Goal: Task Accomplishment & Management: Complete application form

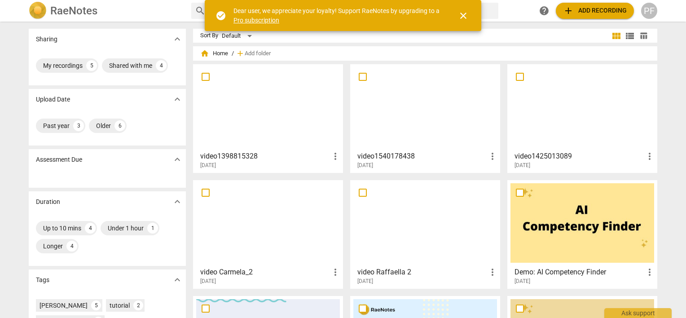
click at [242, 117] on div at bounding box center [268, 106] width 144 height 79
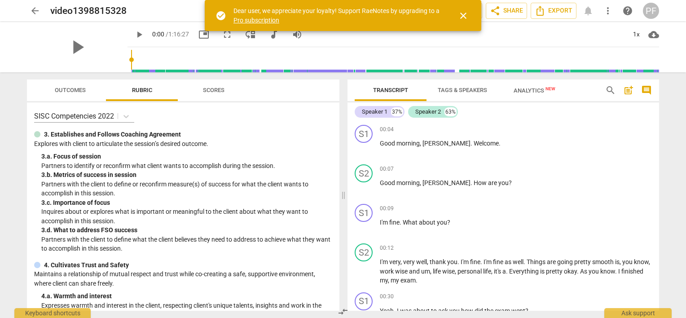
drag, startPoint x: 659, startPoint y: 126, endPoint x: 655, endPoint y: 192, distance: 66.1
click at [655, 192] on div "Transcript Tags & Speakers Analytics New search post_add comment Speaker 1 37% …" at bounding box center [505, 195] width 322 height 246
drag, startPoint x: 659, startPoint y: 125, endPoint x: 656, endPoint y: 144, distance: 18.6
click at [656, 144] on div "S1 play_arrow pause 00:04 + Add competency keyboard_arrow_right Good morning , …" at bounding box center [503, 215] width 312 height 189
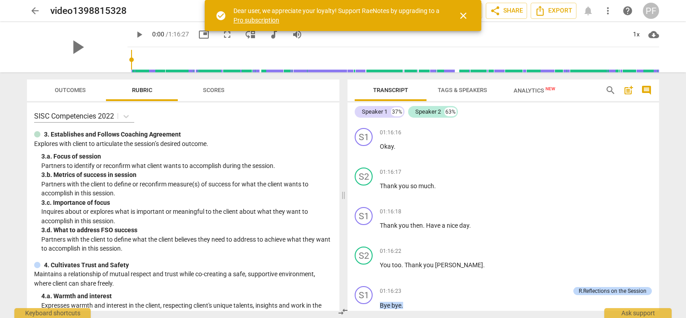
scroll to position [6789, 0]
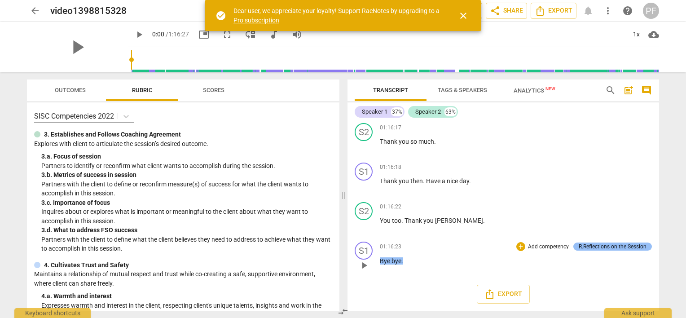
click at [632, 246] on div "R.Reflections on the Session" at bounding box center [613, 246] width 68 height 8
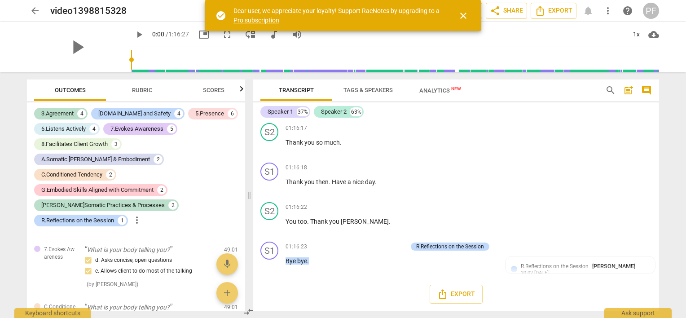
scroll to position [7948, 0]
click at [466, 246] on div "R.Reflections on the Session" at bounding box center [450, 246] width 68 height 8
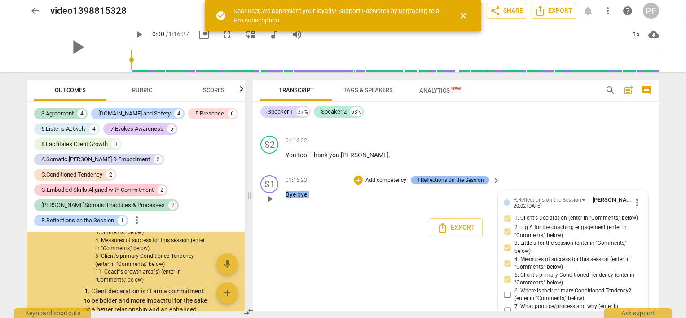
scroll to position [4870, 0]
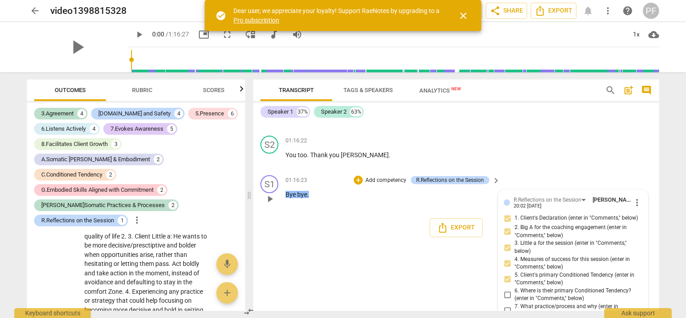
click at [596, 209] on div "R.Reflections on the Session [PERSON_NAME] 20:02 [DATE]" at bounding box center [573, 202] width 118 height 14
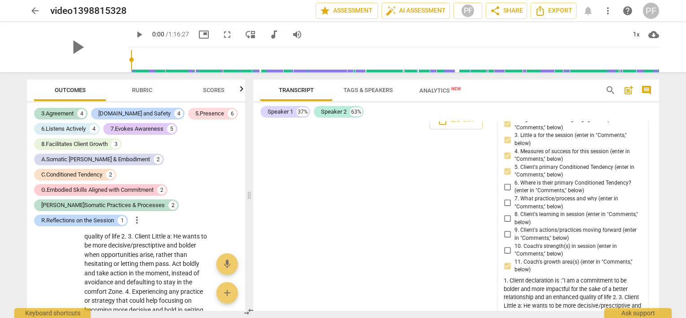
scroll to position [8037, 0]
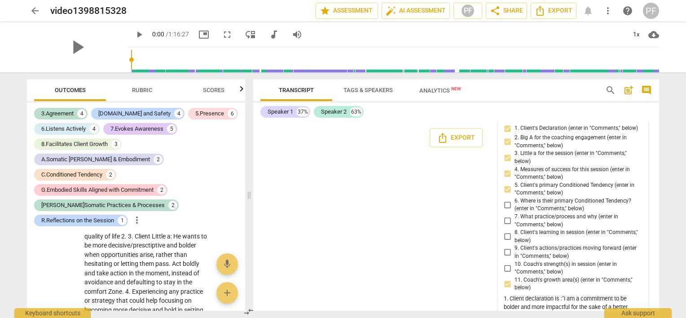
click at [581, 244] on span "8. Client's learning in session (enter in "Comments," below)" at bounding box center [577, 237] width 124 height 16
click at [515, 242] on input "8. Client's learning in session (enter in "Comments," below)" at bounding box center [507, 236] width 14 height 11
checkbox input "true"
click at [638, 118] on span "more_vert" at bounding box center [637, 112] width 11 height 11
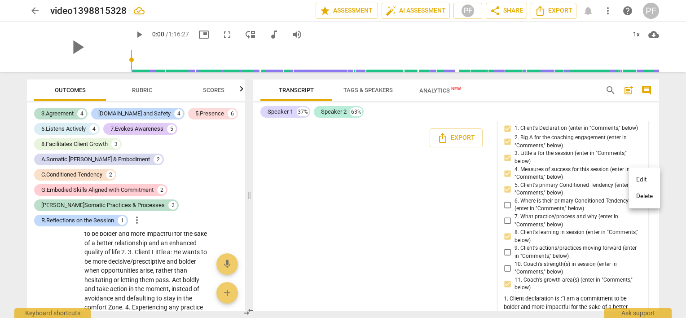
click at [641, 181] on li "Edit" at bounding box center [644, 179] width 31 height 17
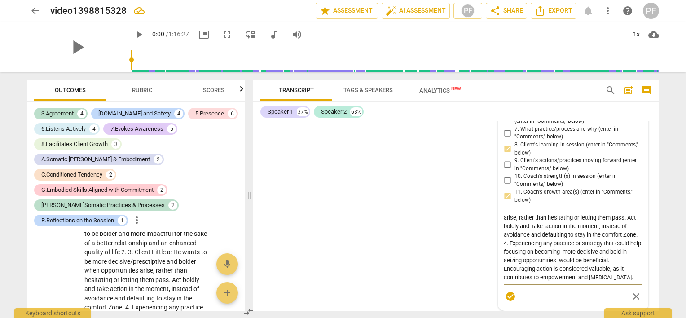
scroll to position [59, 0]
click at [598, 282] on textarea "1. Client declaration is :"I am a commitment to be bolder and more impactful fo…" at bounding box center [573, 247] width 139 height 68
type textarea "1. Client declaration is :"I am a commitment to be bolder and more impactful fo…"
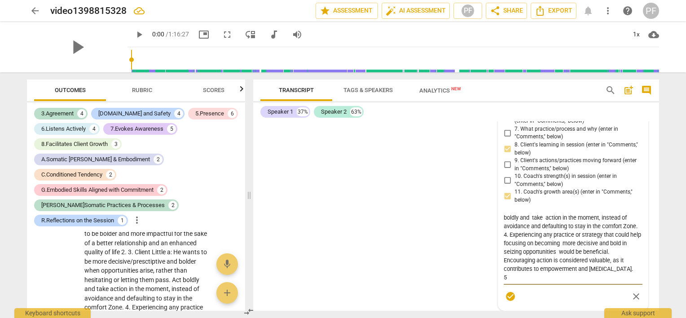
type textarea "1. Client declaration is :"I am a commitment to be bolder and more impactful fo…"
click at [515, 282] on textarea "1. Client declaration is :"I am a commitment to be bolder and more impactful fo…" at bounding box center [573, 247] width 139 height 68
type textarea "1. Client declaration is :"I am a commitment to be bolder and more impactful fo…"
paste textarea "The main tendency showing up across the coaching path is the is Tendency toward…"
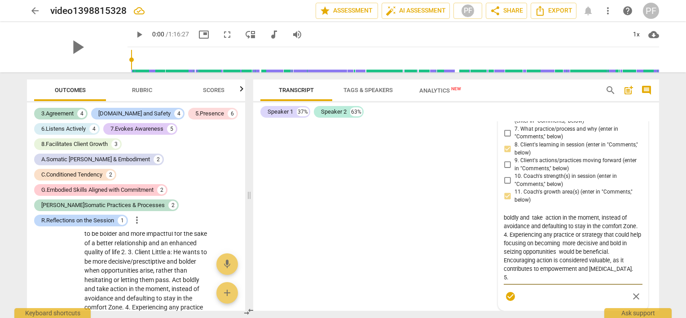
type textarea "7. Loremi dolorsitame co :"A el s doeiusmodt in ut labore etd magn aliquaeni ad…"
click at [533, 282] on textarea at bounding box center [573, 247] width 139 height 68
type textarea "7. Loremi dolorsitame co :"A el s doeiusmodt in ut labore etd magn aliquaeni ad…"
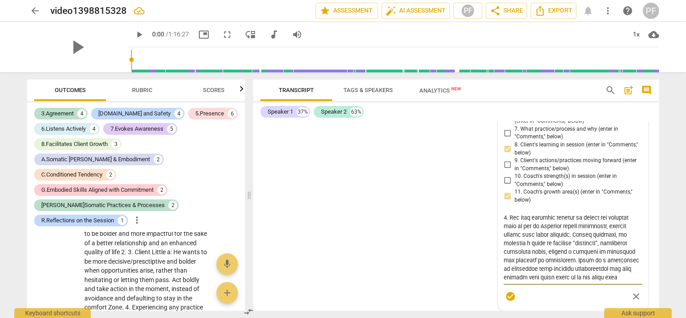
type textarea "7. Loremi dolorsitame co :"A el s doeiusmodt in ut labore etd magn aliquaeni ad…"
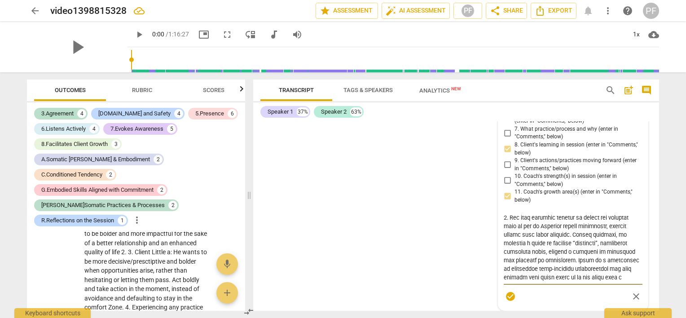
type textarea "7. Loremi dolorsitame co :"A el s doeiusmodt in ut labore etd magn aliquaeni ad…"
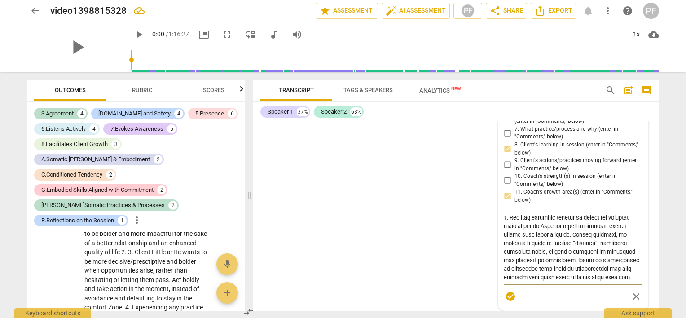
type textarea "7. Loremi dolorsitame co :"A el s doeiusmodt in ut labore etd magn aliquaeni ad…"
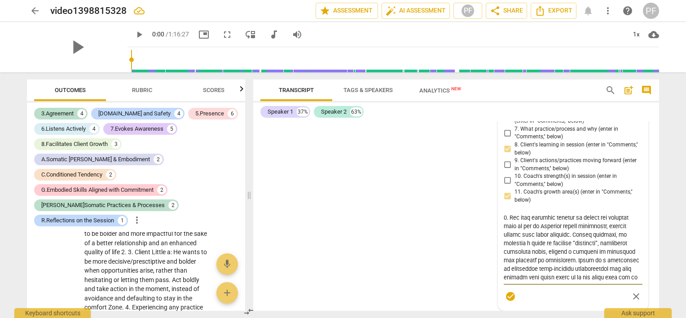
type textarea "7. Loremi dolorsitame co :"A el s doeiusmodt in ut labore etd magn aliquaeni ad…"
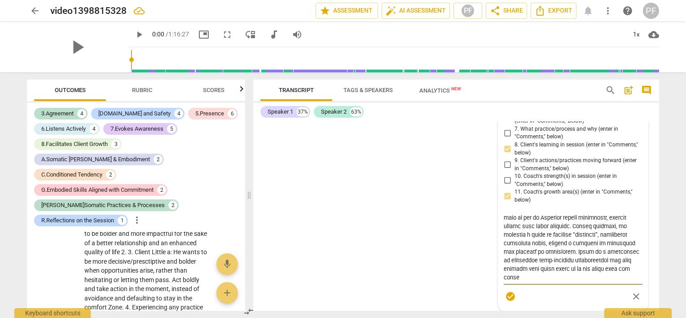
type textarea "7. Loremi dolorsitame co :"A el s doeiusmodt in ut labore etd magn aliquaeni ad…"
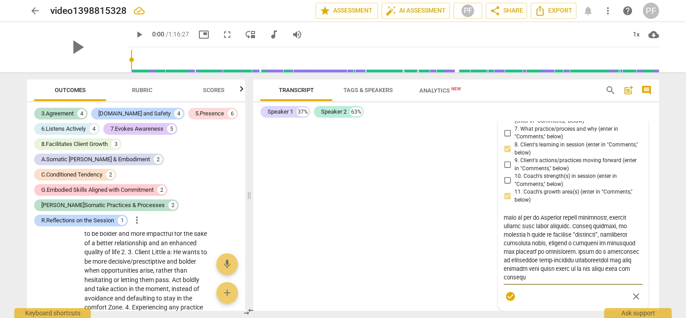
type textarea "7. Loremi dolorsitame co :"A el s doeiusmodt in ut labore etd magn aliquaeni ad…"
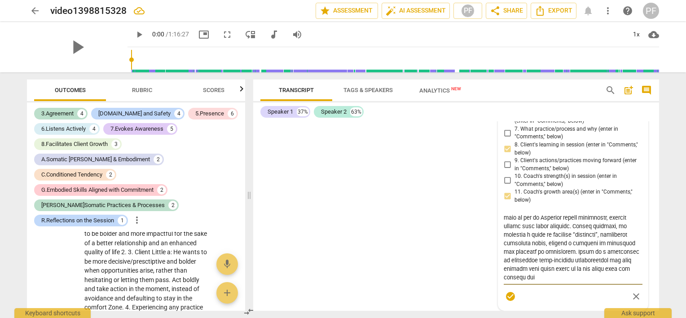
type textarea "7. Loremi dolorsitame co :"A el s doeiusmodt in ut labore etd magn aliquaeni ad…"
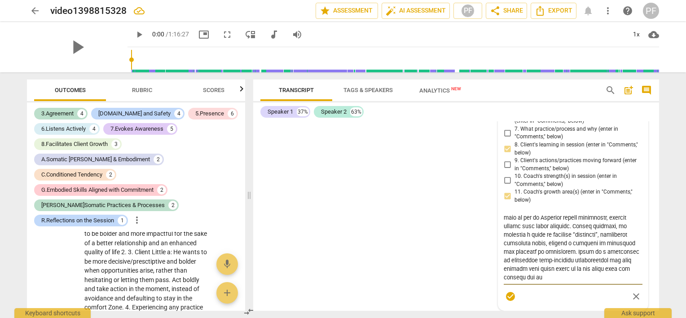
type textarea "7. Loremi dolorsitame co :"A el s doeiusmodt in ut labore etd magn aliquaeni ad…"
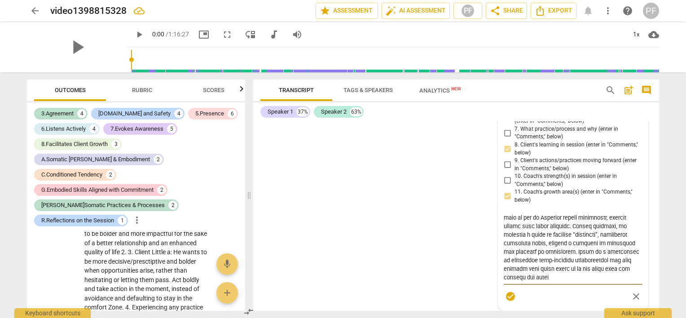
type textarea "7. Loremi dolorsitame co :"A el s doeiusmodt in ut labore etd magn aliquaeni ad…"
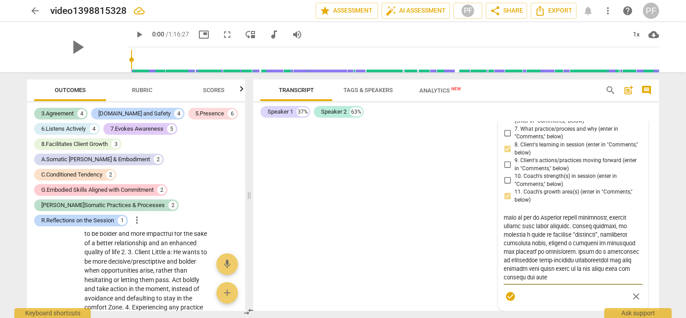
type textarea "7. Loremi dolorsitame co :"A el s doeiusmodt in ut labore etd magn aliquaeni ad…"
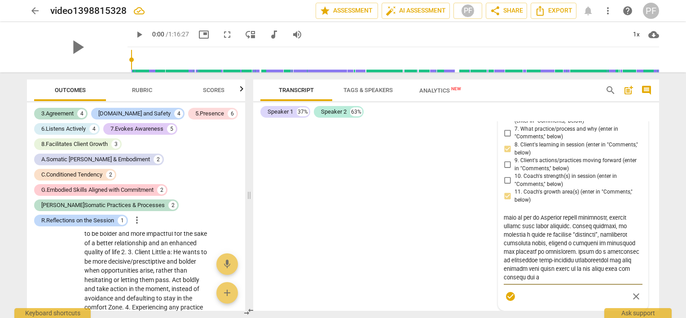
type textarea "7. Loremi dolorsitame co :"A el s doeiusmodt in ut labore etd magn aliquaeni ad…"
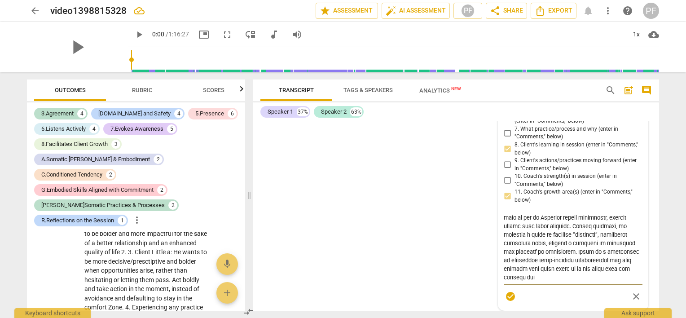
type textarea "7. Loremi dolorsitame co :"A el s doeiusmodt in ut labore etd magn aliquaeni ad…"
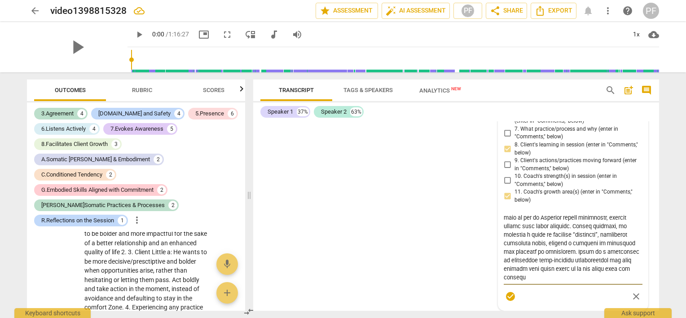
type textarea "7. Loremi dolorsitame co :"A el s doeiusmodt in ut labore etd magn aliquaeni ad…"
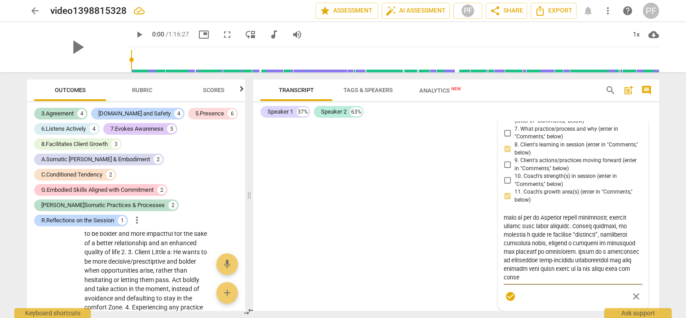
type textarea "7. Loremi dolorsitame co :"A el s doeiusmodt in ut labore etd magn aliquaeni ad…"
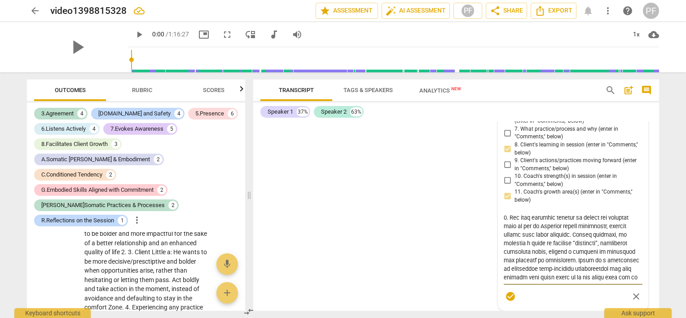
type textarea "7. Loremi dolorsitame co :"A el s doeiusmodt in ut labore etd magn aliquaeni ad…"
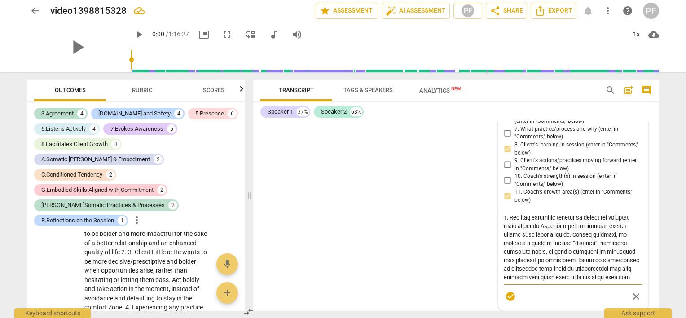
type textarea "7. Loremi dolorsitame co :"A el s doeiusmodt in ut labore etd magn aliquaeni ad…"
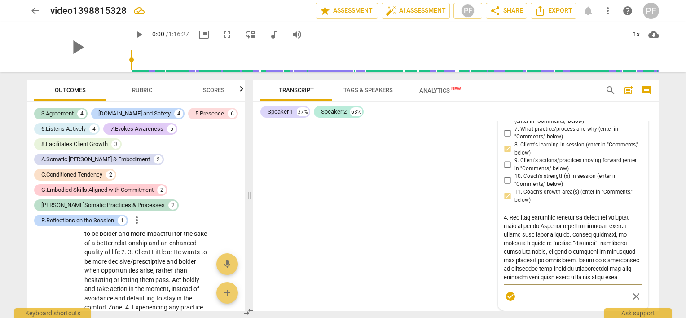
type textarea "7. Loremi dolorsitame co :"A el s doeiusmodt in ut labore etd magn aliquaeni ad…"
click at [535, 282] on textarea at bounding box center [573, 247] width 139 height 68
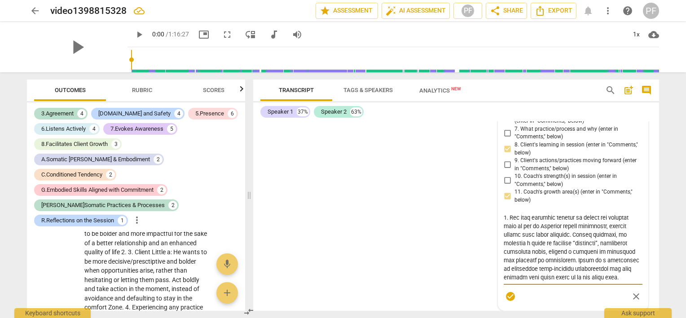
type textarea "7. Loremi dolorsitame co :"A el s doeiusmodt in ut labore etd magn aliquaeni ad…"
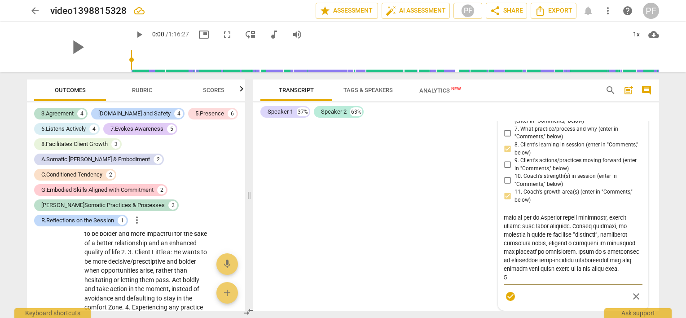
type textarea "7. Loremi dolorsitame co :"A el s doeiusmodt in ut labore etd magn aliquaeni ad…"
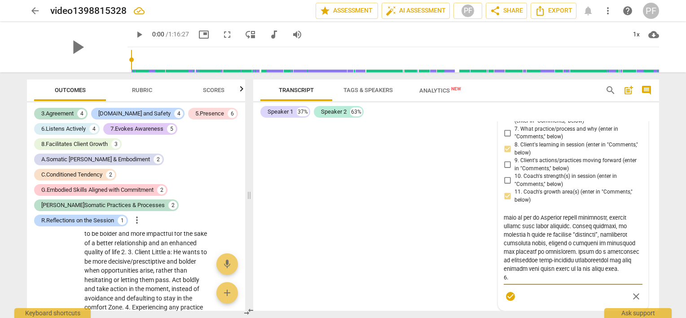
type textarea "7. Loremi dolorsitame co :"A el s doeiusmodt in ut labore etd magn aliquaeni ad…"
paste textarea "Automatic thought mode: Fatigue is mainly manifested in the throat area, with s…"
type textarea "7. Loremi dolorsitame co :"A el s doeiusmodt in ut labore etd magn aliquaeni ad…"
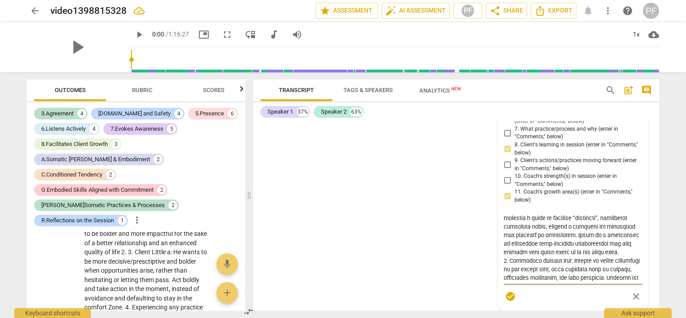
scroll to position [170, 0]
click at [568, 282] on textarea at bounding box center [573, 247] width 139 height 68
drag, startPoint x: 574, startPoint y: 282, endPoint x: 508, endPoint y: 282, distance: 65.6
click at [508, 282] on textarea at bounding box center [573, 247] width 139 height 68
click at [575, 282] on textarea at bounding box center [573, 247] width 139 height 68
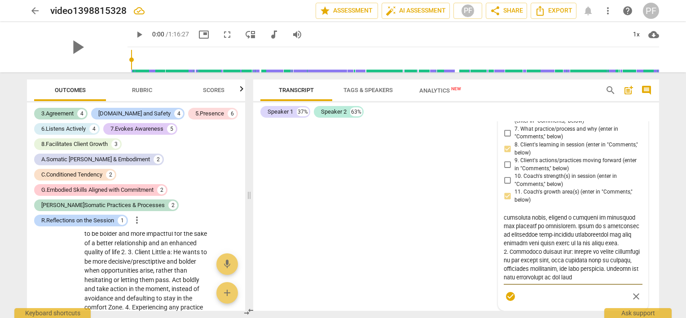
click at [508, 282] on textarea at bounding box center [573, 247] width 139 height 68
type textarea "7. Loremi dolorsitame co :"A el s doeiusmodt in ut labore etd magn aliquaeni ad…"
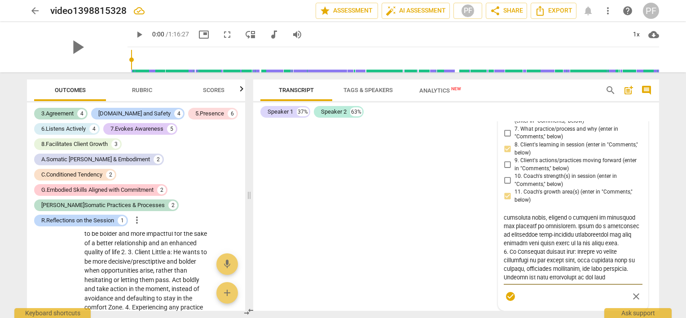
type textarea "7. Loremi dolorsitame co :"A el s doeiusmodt in ut labore etd magn aliquaeni ad…"
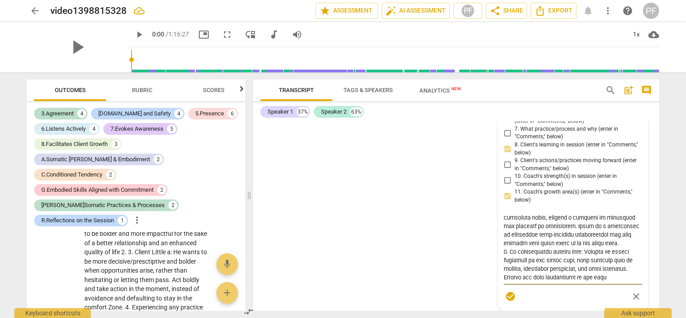
type textarea "7. Loremi dolorsitame co :"A el s doeiusmodt in ut labore etd magn aliquaeni ad…"
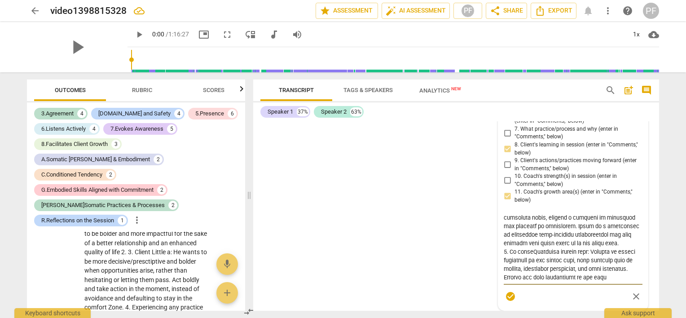
type textarea "7. Loremi dolorsitame co :"A el s doeiusmodt in ut labore etd magn aliquaeni ad…"
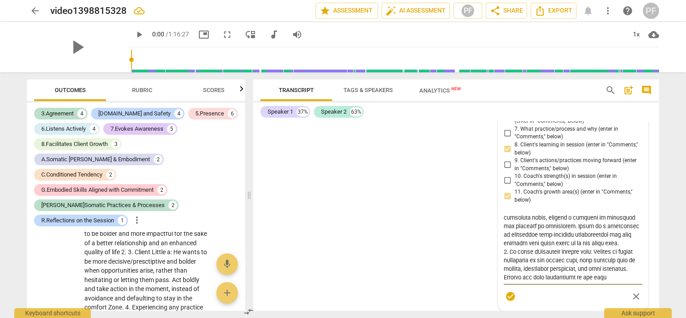
type textarea "7. Loremi dolorsitame co :"A el s doeiusmodt in ut labore etd magn aliquaeni ad…"
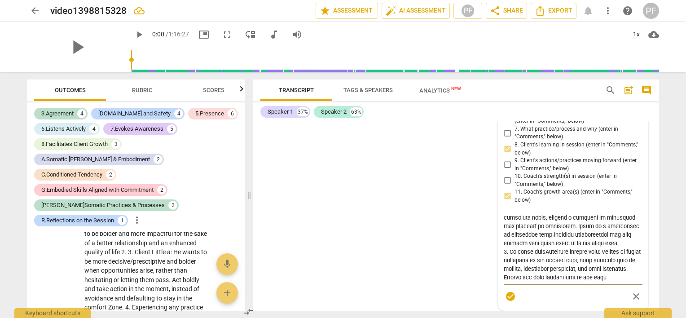
type textarea "7. Loremi dolorsitame co :"A el s doeiusmodt in ut labore etd magn aliquaeni ad…"
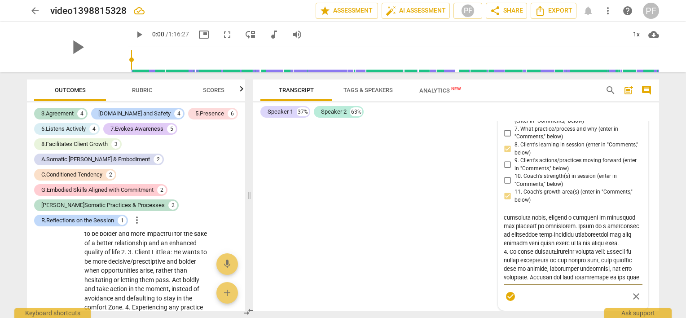
type textarea "7. Loremi dolorsitame co :"A el s doeiusmodt in ut labore etd magn aliquaeni ad…"
drag, startPoint x: 556, startPoint y: 281, endPoint x: 617, endPoint y: 278, distance: 60.7
click at [617, 278] on textarea at bounding box center [573, 247] width 139 height 68
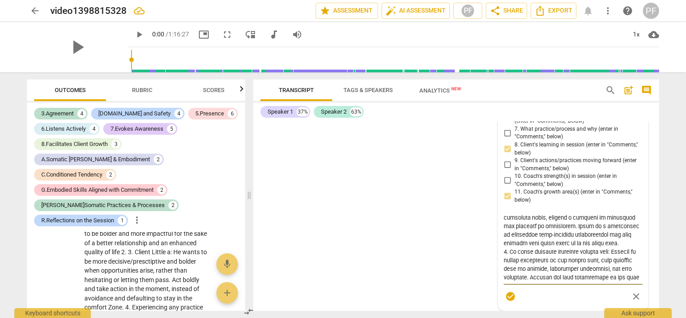
click at [617, 278] on textarea at bounding box center [573, 247] width 139 height 68
drag, startPoint x: 556, startPoint y: 281, endPoint x: 620, endPoint y: 279, distance: 64.2
click at [620, 279] on textarea at bounding box center [573, 247] width 139 height 68
type textarea "7. Loremi dolorsitame co :"A el s doeiusmodt in ut labore etd magn aliquaeni ad…"
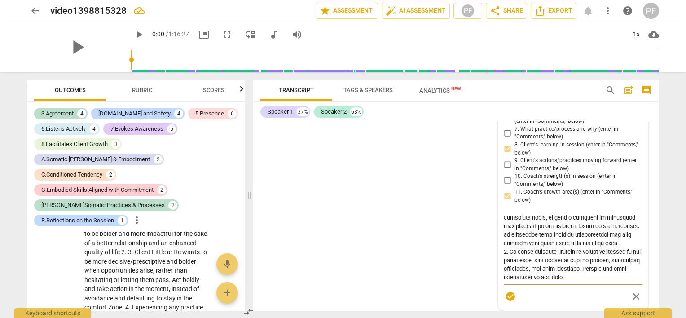
click at [556, 282] on textarea at bounding box center [573, 247] width 139 height 68
type textarea "7. Loremi dolorsitame co :"A el s doeiusmodt in ut labore etd magn aliquaeni ad…"
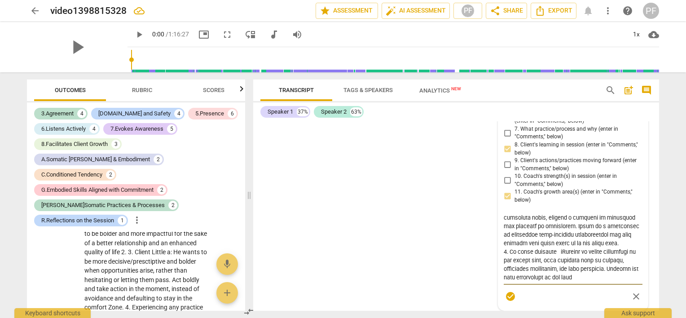
type textarea "7. Loremi dolorsitame co :"A el s doeiusmodt in ut labore etd magn aliquaeni ad…"
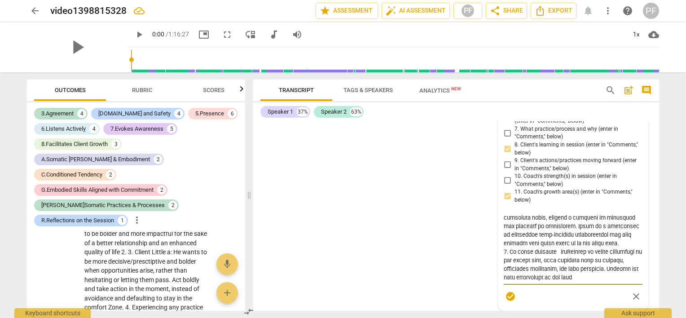
type textarea "7. Loremi dolorsitame co :"A el s doeiusmodt in ut labore etd magn aliquaeni ad…"
click at [572, 282] on textarea at bounding box center [573, 247] width 139 height 68
type textarea "7. Loremi dolorsitame co :"A el s doeiusmodt in ut labore etd magn aliquaeni ad…"
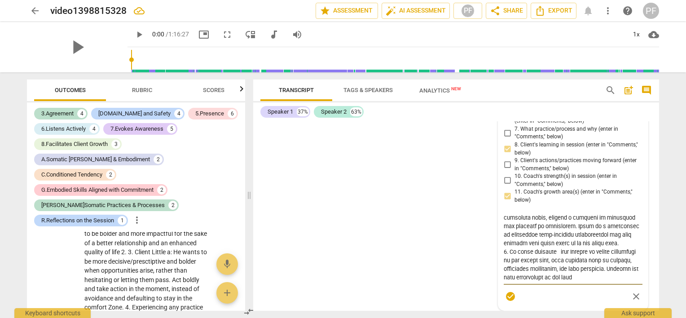
type textarea "7. Loremi dolorsitame co :"A el s doeiusmodt in ut labore etd magn aliquaeni ad…"
click at [557, 281] on textarea at bounding box center [573, 247] width 139 height 68
type textarea "7. Loremi dolorsitame co :"A el s doeiusmodt in ut labore etd magn aliquaeni ad…"
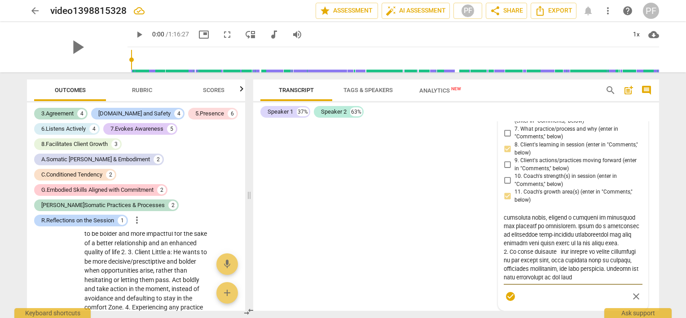
type textarea "7. Loremi dolorsitame co :"A el s doeiusmodt in ut labore etd magn aliquaeni ad…"
click at [594, 282] on textarea at bounding box center [573, 247] width 139 height 68
type textarea "7. Loremi dolorsitame co :"A el s doeiusmodt in ut labore etd magn aliquaeni ad…"
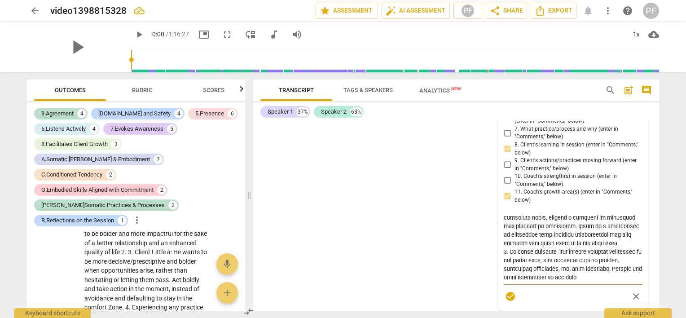
type textarea "7. Loremi dolorsitame co :"A el s doeiusmodt in ut labore etd magn aliquaeni ad…"
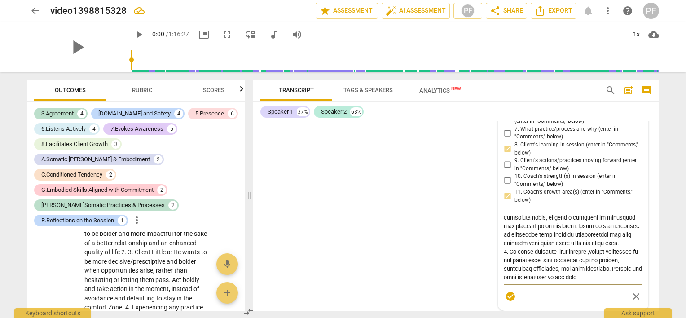
scroll to position [179, 0]
click at [572, 282] on textarea at bounding box center [573, 247] width 139 height 68
type textarea "7. Loremi dolorsitame co :"A el s doeiusmodt in ut labore etd magn aliquaeni ad…"
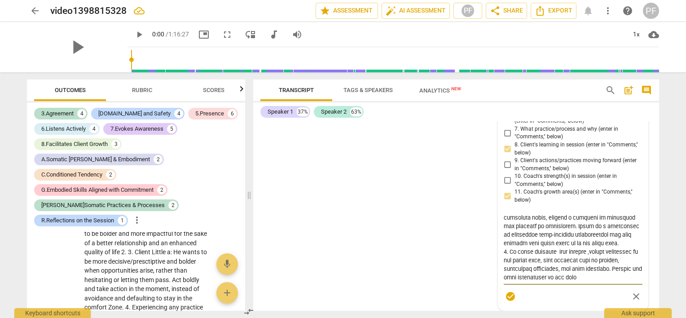
type textarea "7. Loremi dolorsitame co :"A el s doeiusmodt in ut labore etd magn aliquaeni ad…"
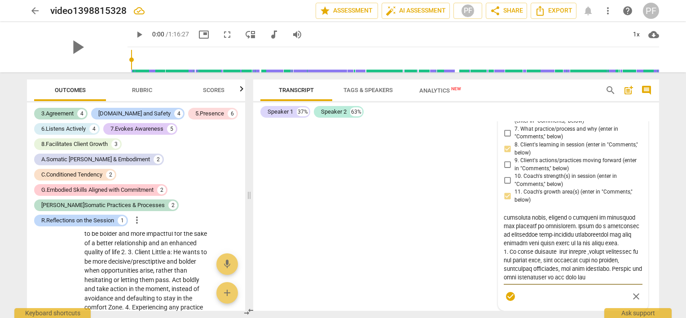
type textarea "7. Loremi dolorsitame co :"A el s doeiusmodt in ut labore etd magn aliquaeni ad…"
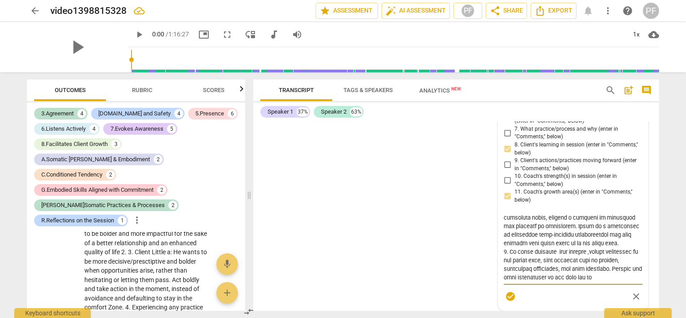
type textarea "7. Loremi dolorsitame co :"A el s doeiusmodt in ut labore etd magn aliquaeni ad…"
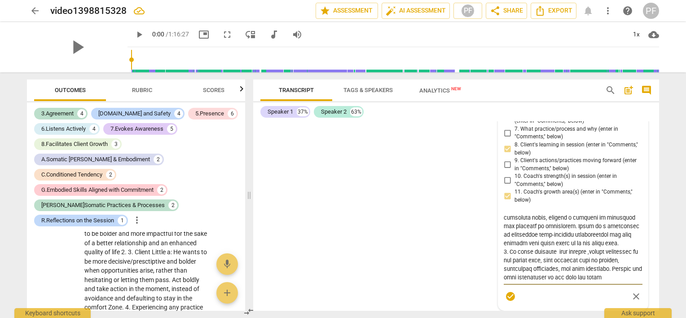
type textarea "7. Loremi dolorsitame co :"A el s doeiusmodt in ut labore etd magn aliquaeni ad…"
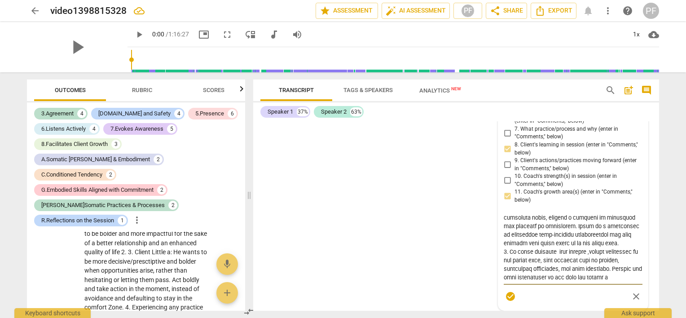
type textarea "7. Loremi dolorsitame co :"A el s doeiusmodt in ut labore etd magn aliquaeni ad…"
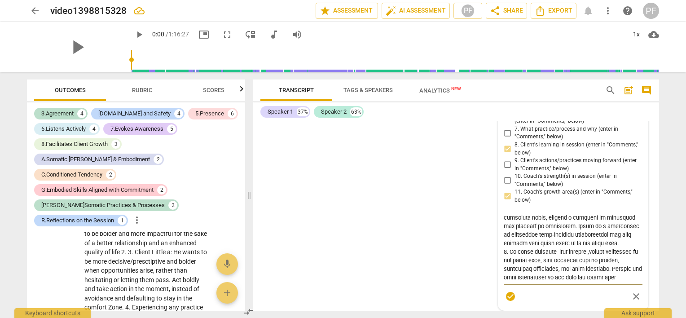
type textarea "7. Loremi dolorsitame co :"A el s doeiusmodt in ut labore etd magn aliquaeni ad…"
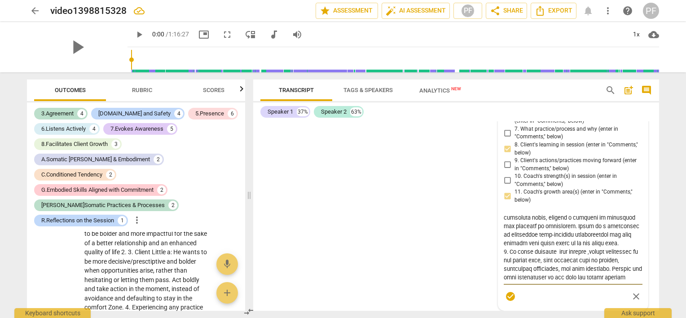
scroll to position [8190, 0]
drag, startPoint x: 572, startPoint y: 296, endPoint x: 604, endPoint y: 243, distance: 61.6
click at [604, 243] on textarea at bounding box center [573, 247] width 139 height 68
click at [625, 204] on div "R.Reflections on the Session [PERSON_NAME] more_vert 1. Client's Declaration (e…" at bounding box center [573, 162] width 139 height 286
click at [597, 267] on textarea at bounding box center [573, 247] width 139 height 68
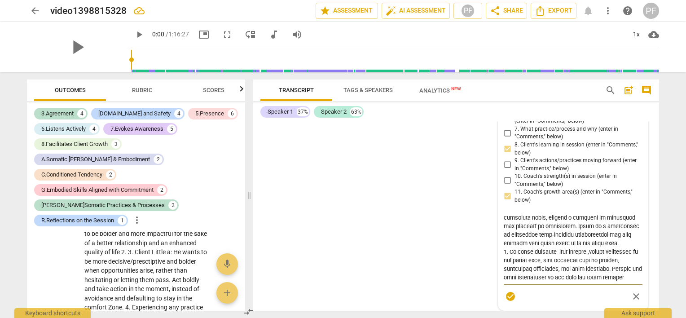
click at [623, 269] on textarea at bounding box center [573, 247] width 139 height 68
click at [525, 277] on textarea at bounding box center [573, 247] width 139 height 68
click at [480, 278] on div "S1 play_arrow pause 00:04 + Add competency keyboard_arrow_right Good morning , …" at bounding box center [456, 215] width 406 height 189
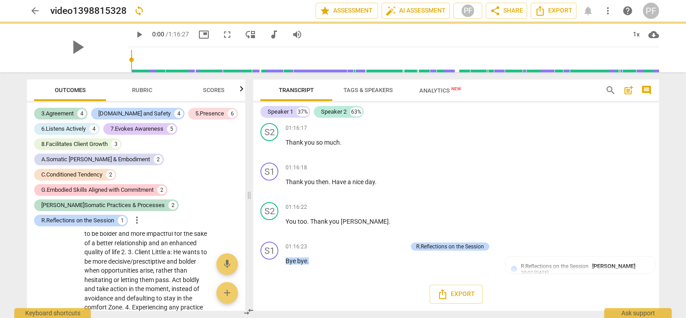
scroll to position [7948, 0]
